Goal: Share content: Share content

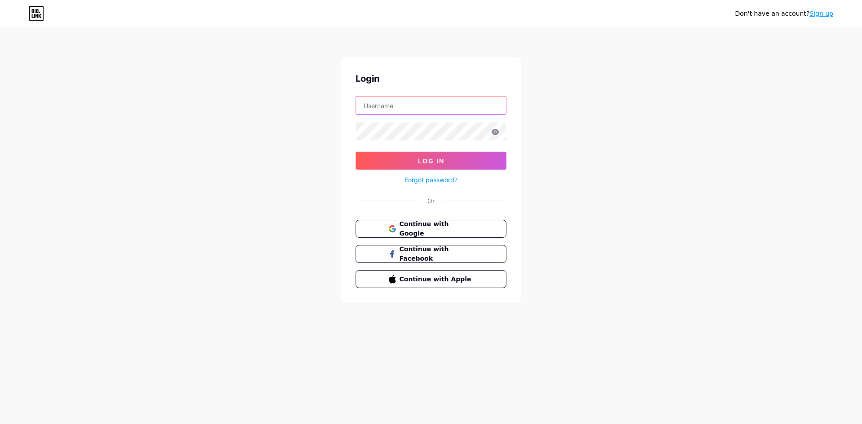
type input "[EMAIL_ADDRESS][DOMAIN_NAME]"
click at [419, 155] on button "Log In" at bounding box center [430, 161] width 151 height 18
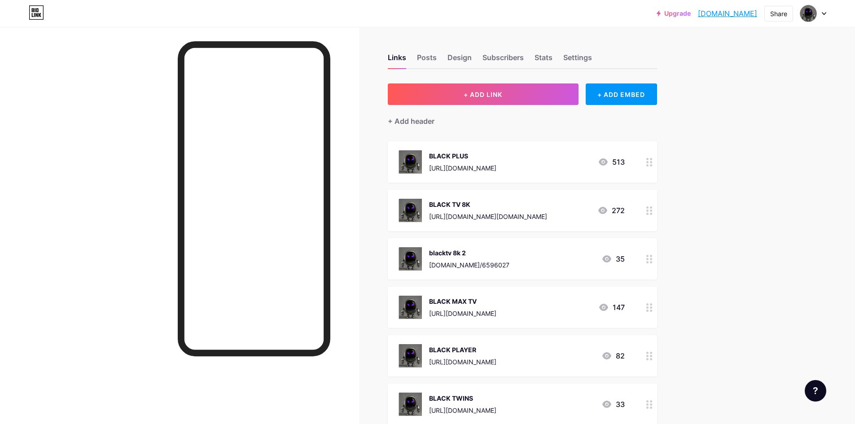
click at [568, 313] on div "BLACK MAX TV [URL][DOMAIN_NAME] 147" at bounding box center [511, 307] width 226 height 23
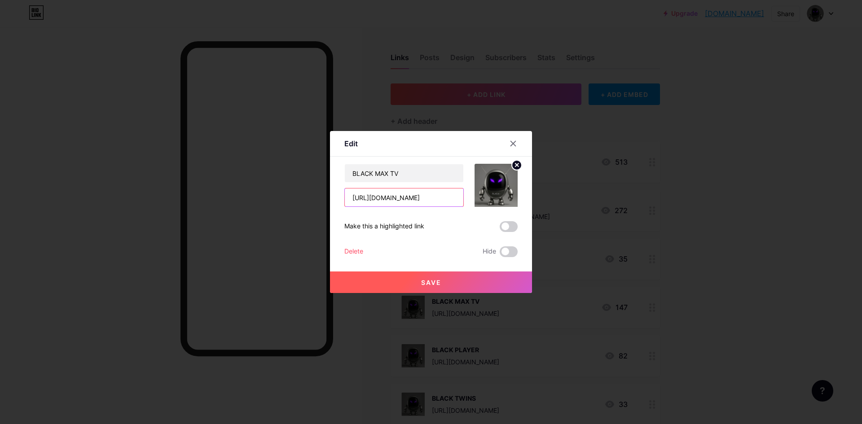
click at [448, 197] on input "[URL][DOMAIN_NAME]" at bounding box center [404, 197] width 118 height 18
click at [521, 142] on div at bounding box center [513, 144] width 16 height 16
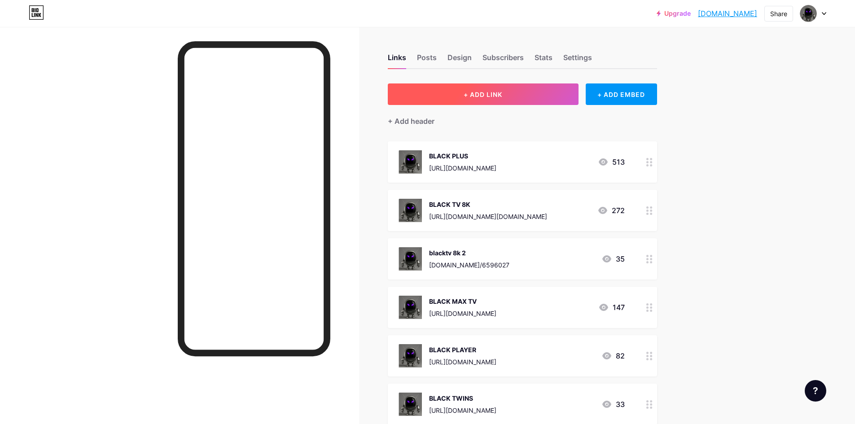
click at [519, 98] on button "+ ADD LINK" at bounding box center [483, 94] width 191 height 22
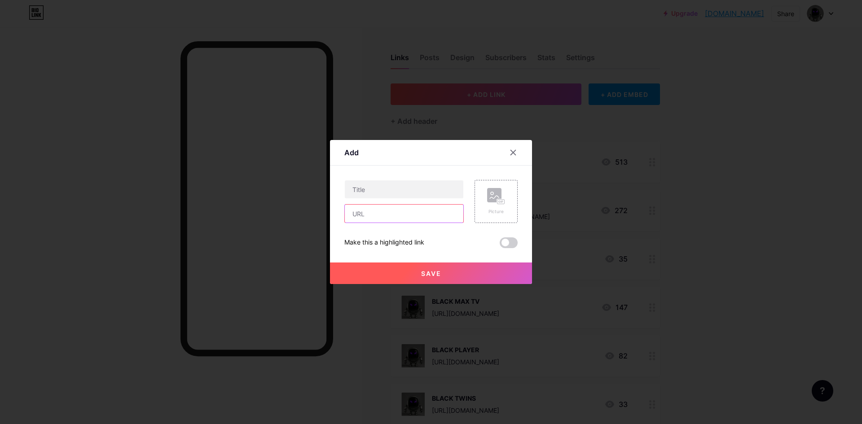
click at [404, 213] on input "text" at bounding box center [404, 214] width 118 height 18
paste input "[URL][DOMAIN_NAME][DOMAIN_NAME]"
type input "[URL][DOMAIN_NAME][DOMAIN_NAME]"
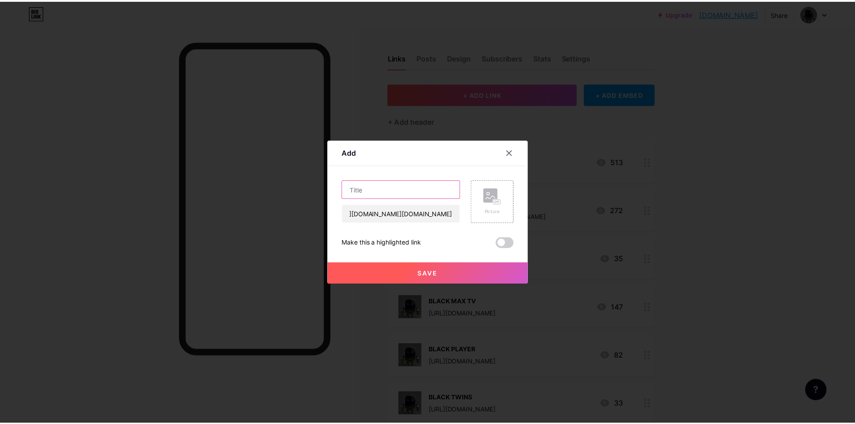
scroll to position [0, 0]
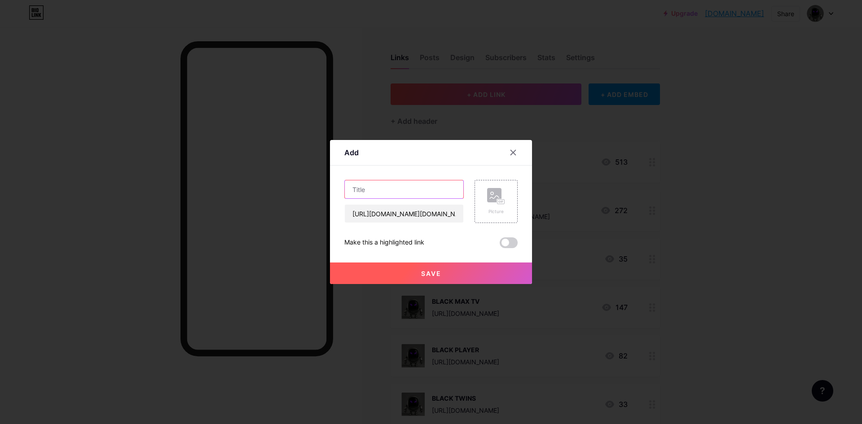
click at [397, 195] on input "text" at bounding box center [404, 189] width 118 height 18
type input "BLACK 4K"
click at [499, 212] on div "Picture" at bounding box center [496, 211] width 18 height 7
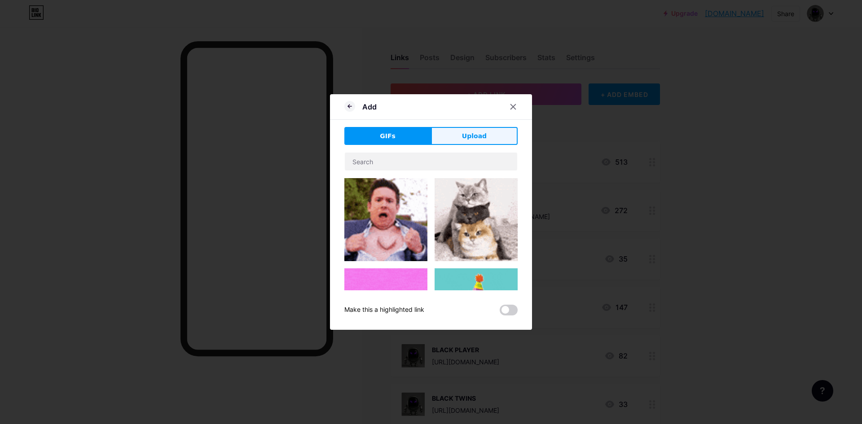
click at [481, 142] on button "Upload" at bounding box center [474, 136] width 87 height 18
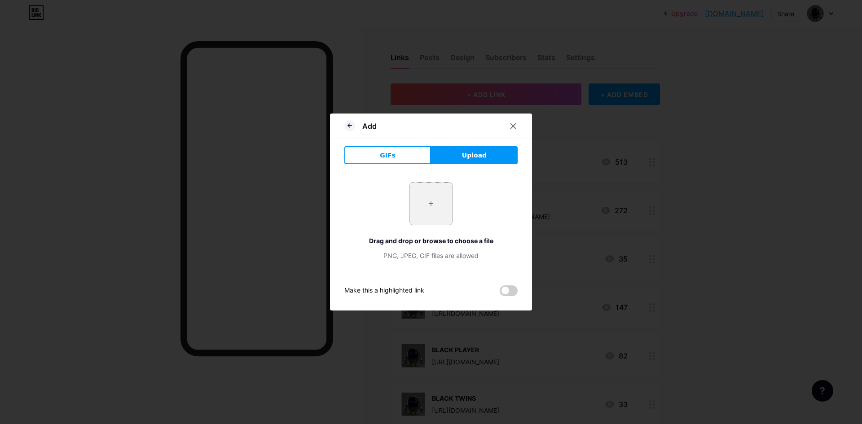
click at [434, 197] on input "file" at bounding box center [431, 204] width 42 height 42
type input "C:\fakepath\1.jpg"
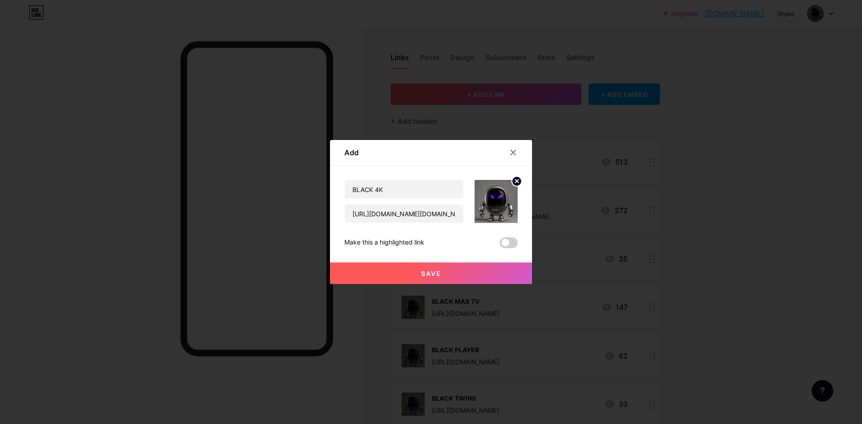
click at [488, 269] on button "Save" at bounding box center [431, 274] width 202 height 22
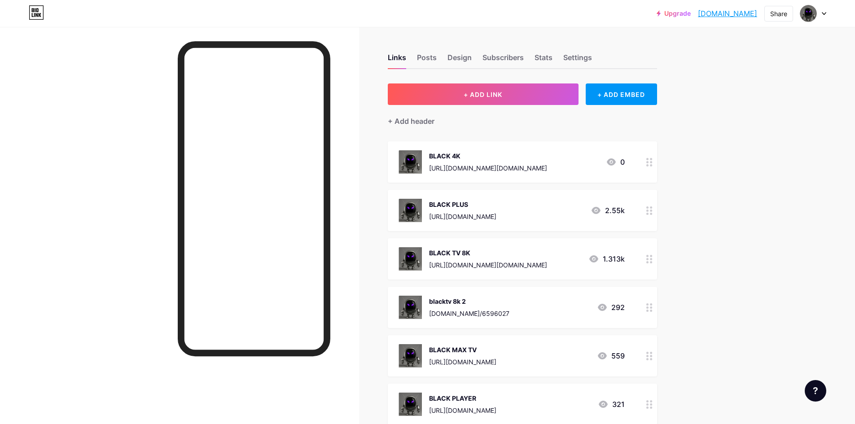
drag, startPoint x: 437, startPoint y: 156, endPoint x: 425, endPoint y: 176, distance: 23.3
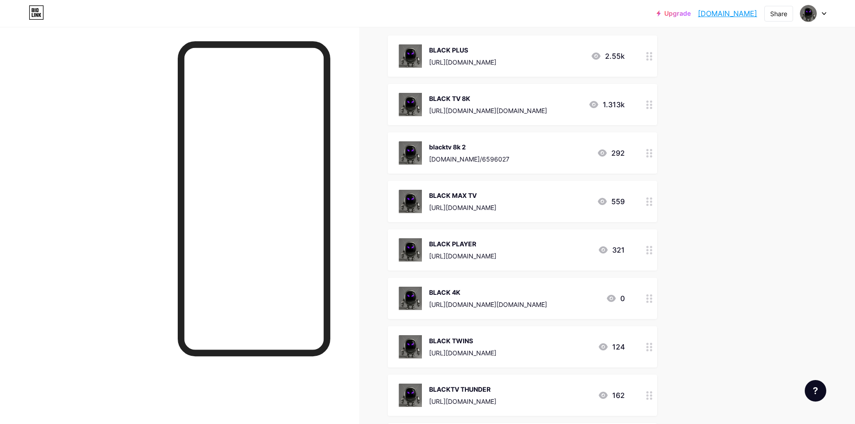
scroll to position [135, 0]
